Goal: Information Seeking & Learning: Learn about a topic

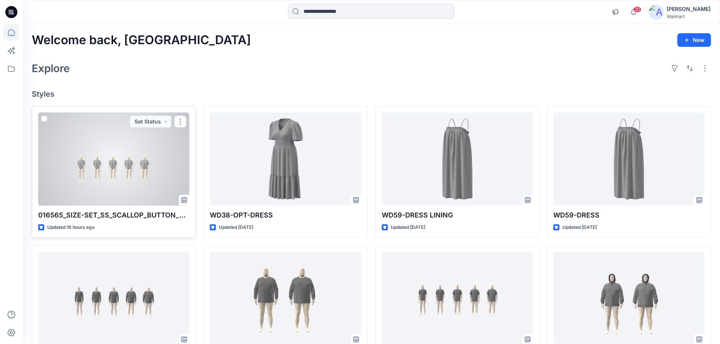
click at [96, 154] on div at bounding box center [113, 159] width 151 height 93
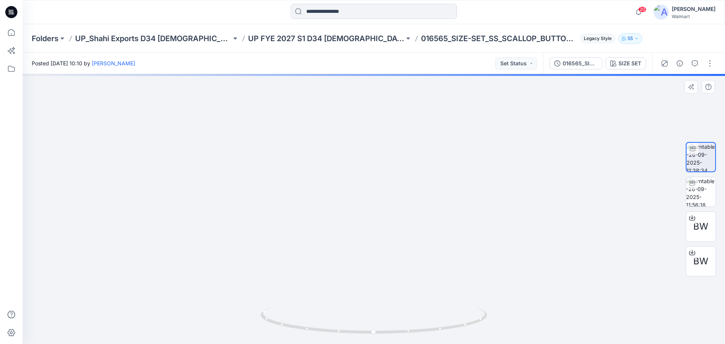
drag, startPoint x: 351, startPoint y: 238, endPoint x: 350, endPoint y: 204, distance: 34.0
click at [350, 204] on img at bounding box center [374, 126] width 537 height 438
drag, startPoint x: 390, startPoint y: 207, endPoint x: 326, endPoint y: 190, distance: 66.3
click at [326, 190] on img at bounding box center [357, 54] width 737 height 580
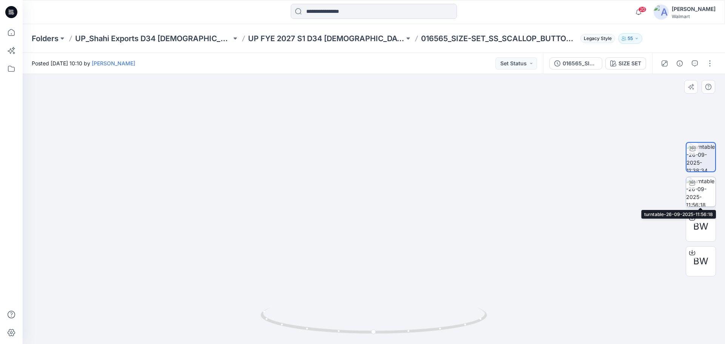
click at [694, 196] on img at bounding box center [701, 191] width 29 height 29
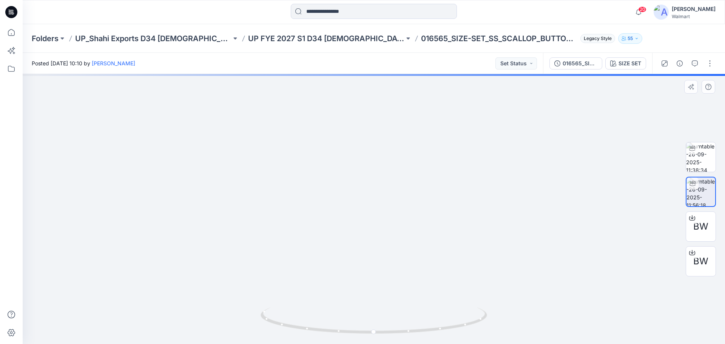
drag, startPoint x: 358, startPoint y: 141, endPoint x: 348, endPoint y: 234, distance: 93.2
click at [348, 234] on img at bounding box center [362, 139] width 737 height 411
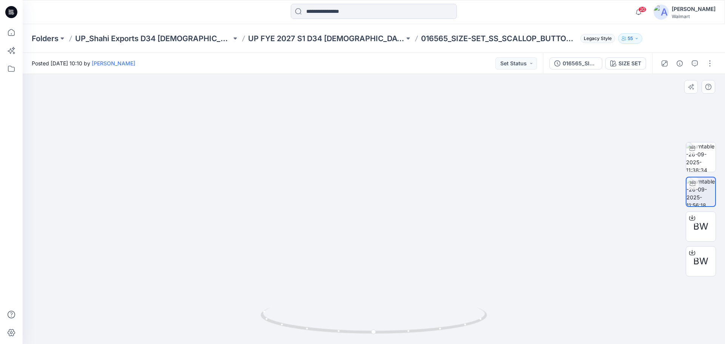
drag, startPoint x: 358, startPoint y: 202, endPoint x: 356, endPoint y: 172, distance: 30.0
click at [356, 172] on img at bounding box center [360, 124] width 737 height 442
click at [710, 158] on img at bounding box center [701, 156] width 29 height 29
click at [186, 21] on div "20 Notifications Your style 016565_SIZE-SET_SS_SCALLOP_BUTTON_DOWN is ready 1 n…" at bounding box center [374, 12] width 703 height 24
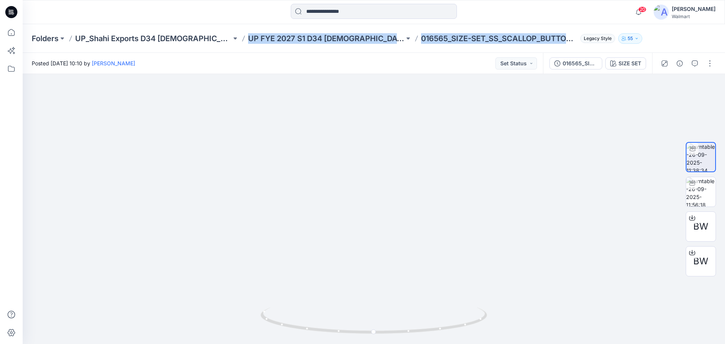
drag, startPoint x: 215, startPoint y: 45, endPoint x: 550, endPoint y: 31, distance: 335.5
click at [550, 31] on div "Folders UP_Shahi Exports D34 [DEMOGRAPHIC_DATA] Tops UP FYE 2027 S1 D34 [DEMOGR…" at bounding box center [374, 38] width 703 height 29
click at [414, 162] on img at bounding box center [374, 93] width 737 height 504
drag, startPoint x: 164, startPoint y: 232, endPoint x: 155, endPoint y: 189, distance: 44.1
click at [155, 189] on img at bounding box center [363, 68] width 737 height 554
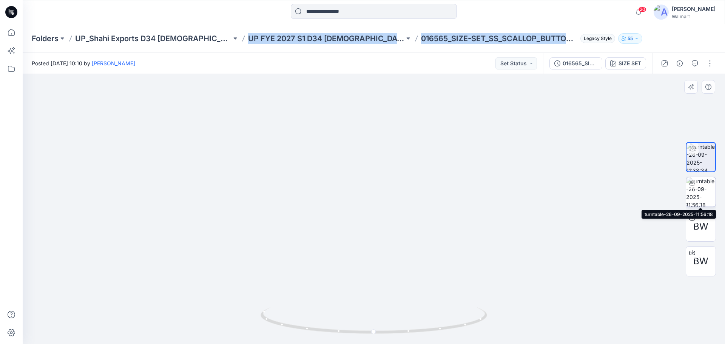
click at [700, 192] on img at bounding box center [701, 191] width 29 height 29
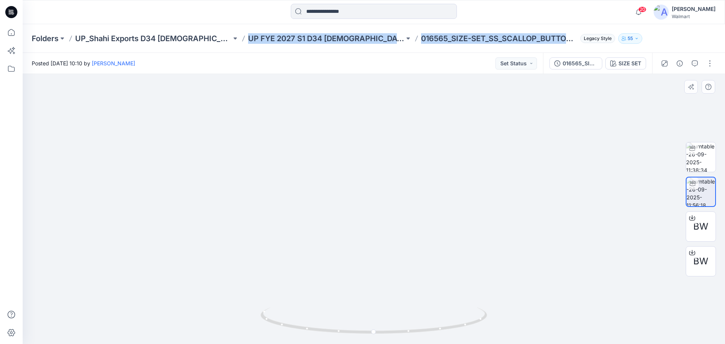
drag, startPoint x: 319, startPoint y: 184, endPoint x: 319, endPoint y: 212, distance: 27.6
click at [319, 212] on img at bounding box center [374, 101] width 737 height 485
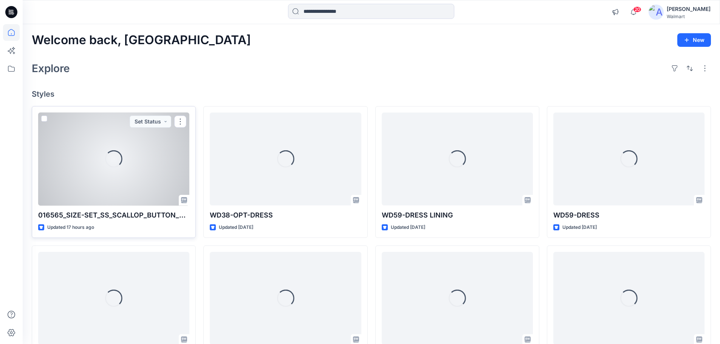
click at [132, 152] on div "Loading..." at bounding box center [113, 159] width 151 height 93
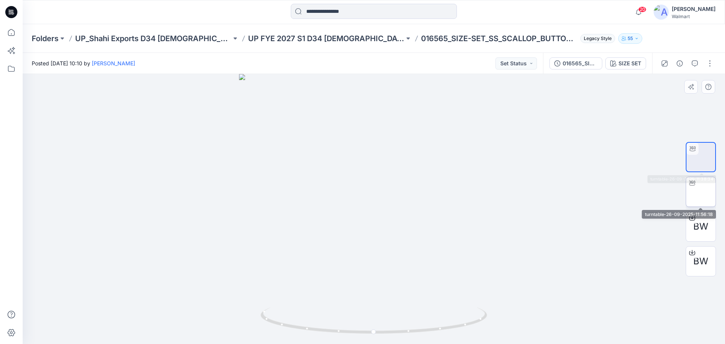
click at [701, 192] on img at bounding box center [701, 192] width 0 height 0
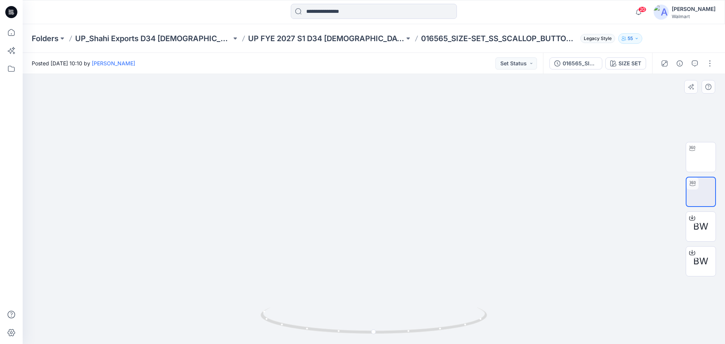
drag, startPoint x: 246, startPoint y: 164, endPoint x: 234, endPoint y: 221, distance: 58.0
click at [234, 221] on img at bounding box center [357, 130] width 737 height 428
drag, startPoint x: 389, startPoint y: 332, endPoint x: 297, endPoint y: 322, distance: 92.4
click at [297, 322] on icon at bounding box center [375, 322] width 229 height 28
drag, startPoint x: 285, startPoint y: 223, endPoint x: 275, endPoint y: 207, distance: 18.1
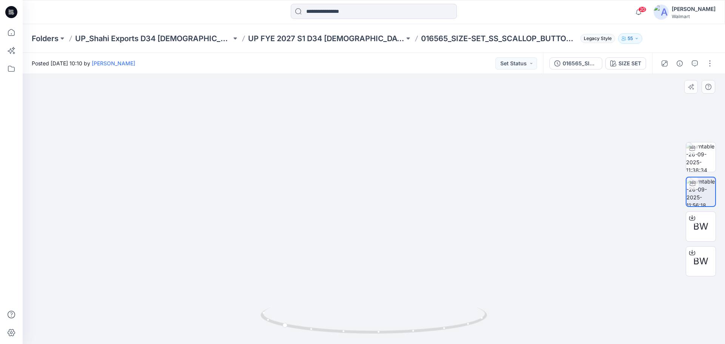
click at [275, 207] on img at bounding box center [364, 122] width 737 height 445
drag, startPoint x: 348, startPoint y: 334, endPoint x: 451, endPoint y: 337, distance: 103.6
click at [451, 337] on div at bounding box center [374, 325] width 227 height 38
